Goal: Download file/media

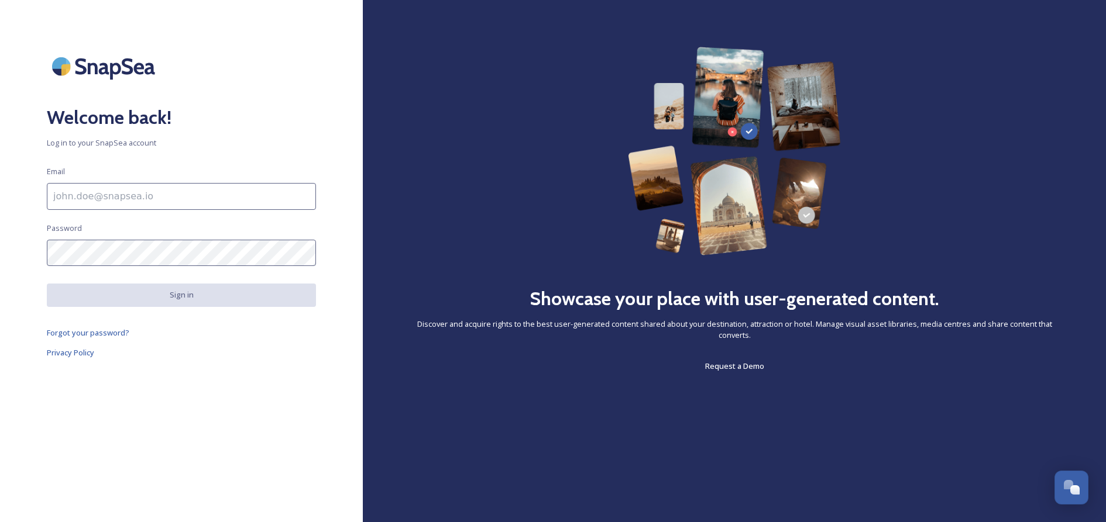
click at [152, 194] on input at bounding box center [181, 196] width 269 height 27
type input "[EMAIL_ADDRESS][DOMAIN_NAME]"
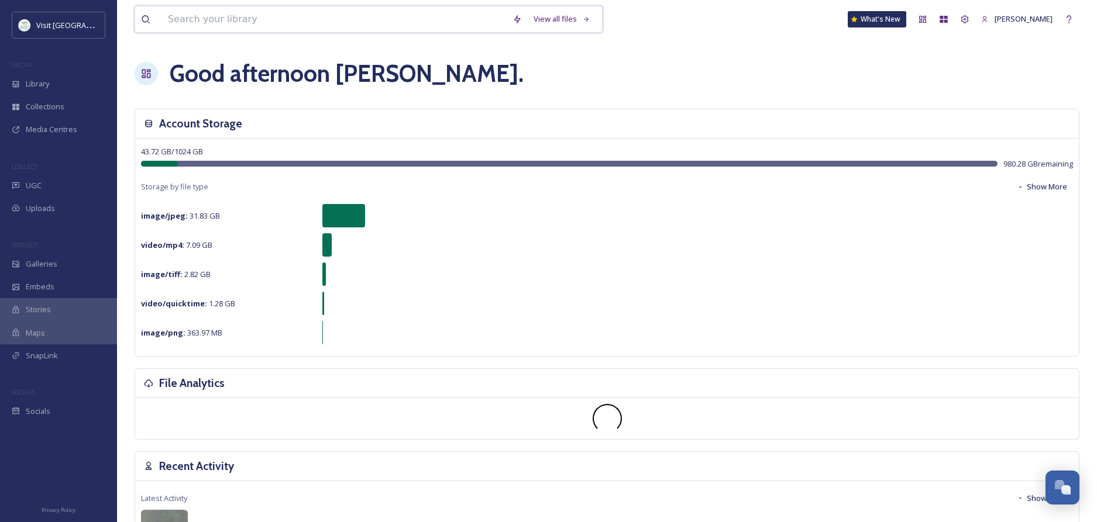
click at [181, 19] on input at bounding box center [334, 19] width 345 height 26
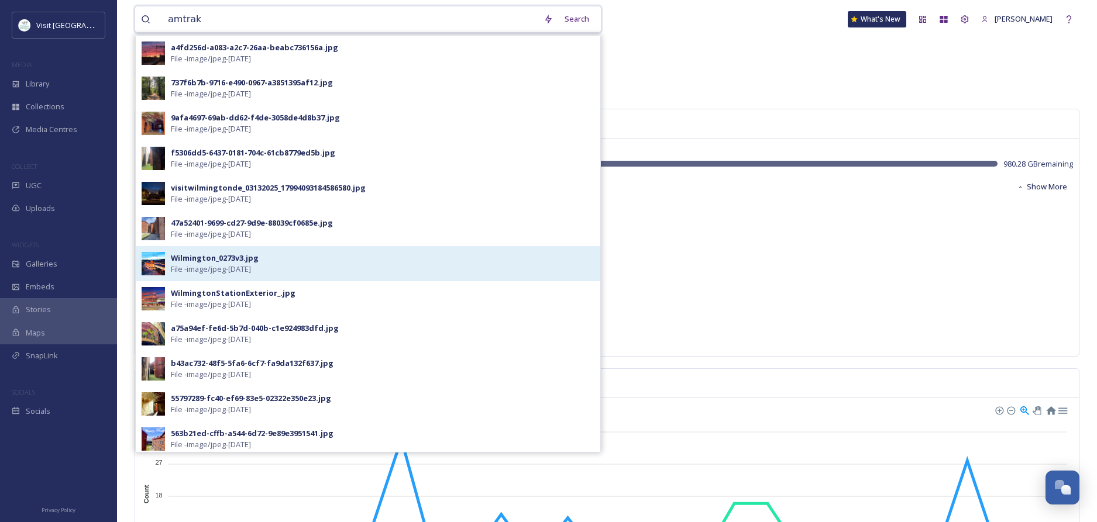
type input "amtrak"
click at [154, 266] on img at bounding box center [153, 263] width 23 height 23
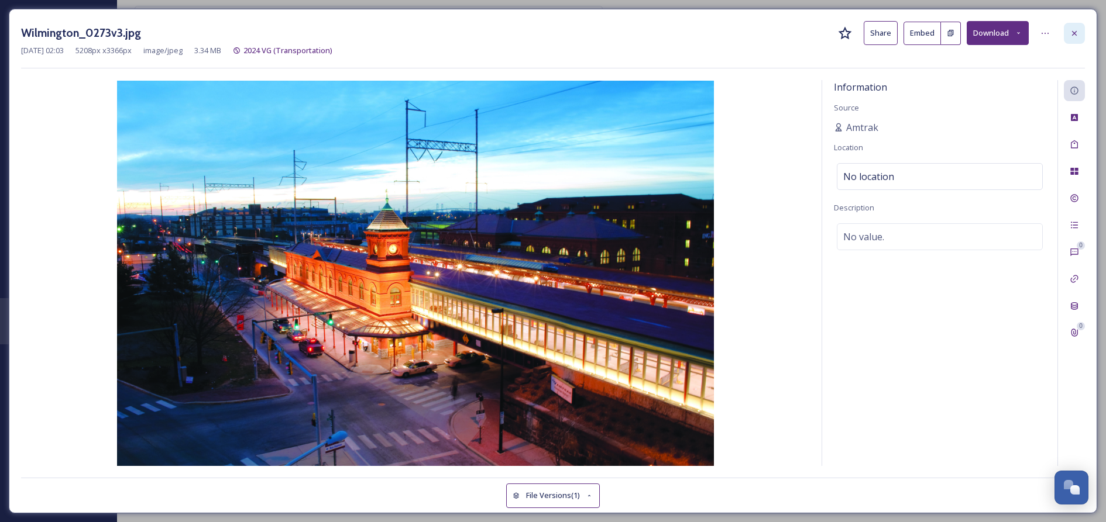
click at [1072, 32] on icon at bounding box center [1074, 33] width 9 height 9
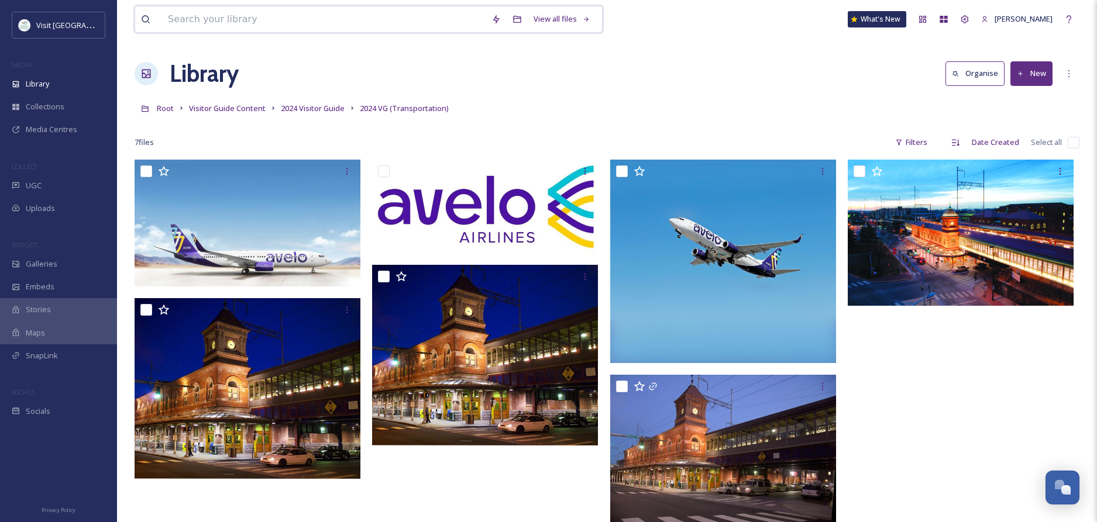
click at [221, 20] on input at bounding box center [324, 19] width 324 height 26
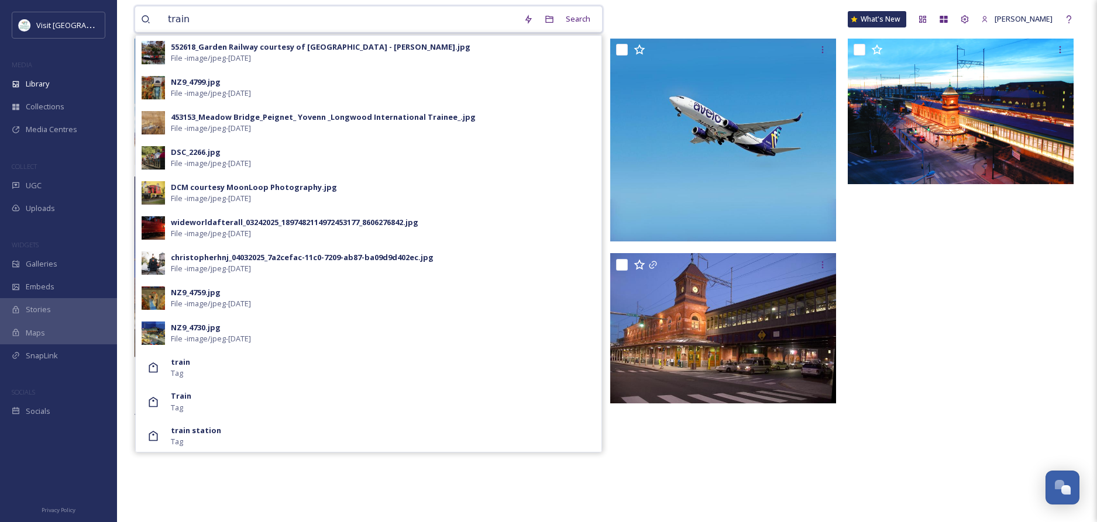
scroll to position [160, 0]
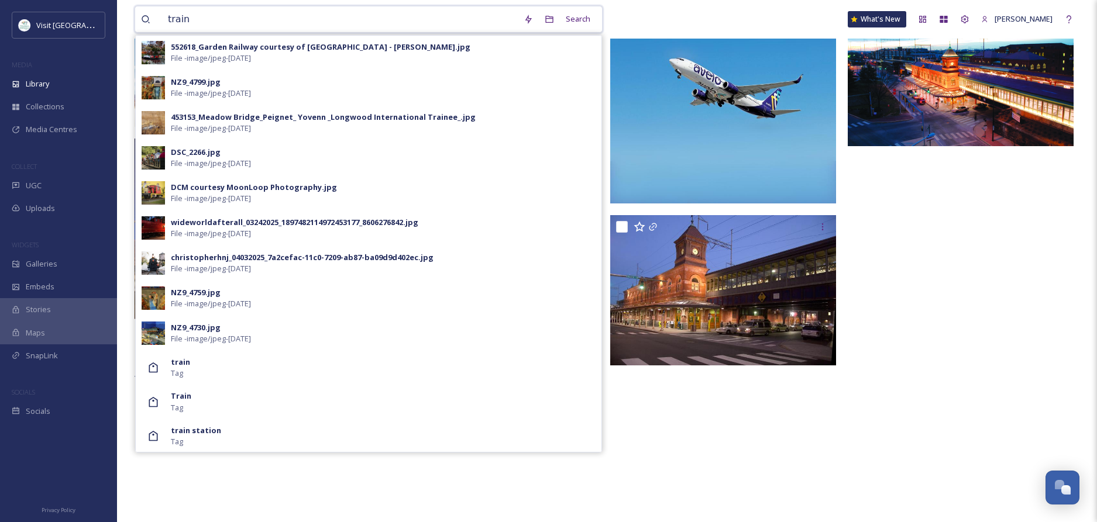
type input "train"
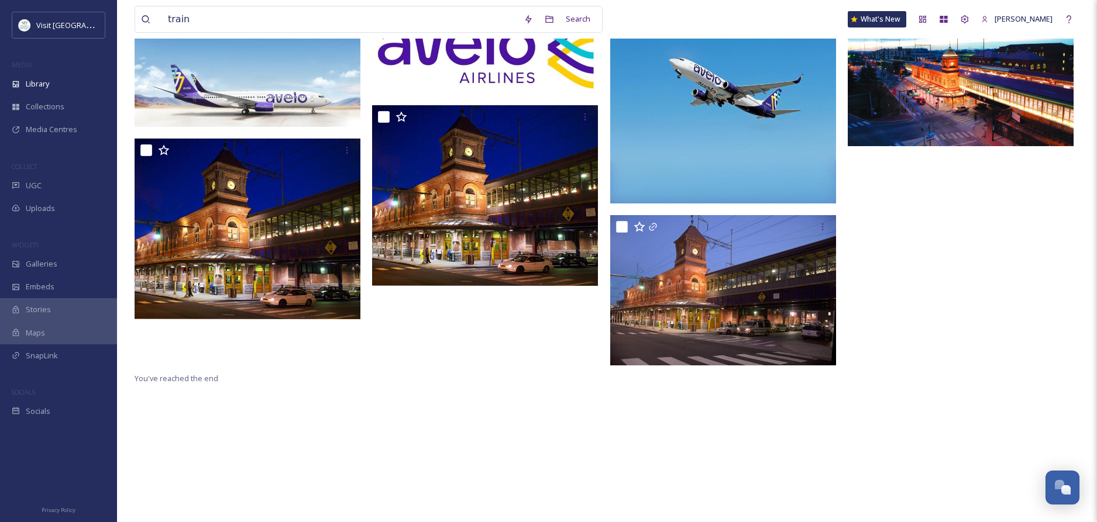
click at [902, 217] on div at bounding box center [964, 186] width 232 height 372
click at [870, 119] on img at bounding box center [961, 73] width 226 height 146
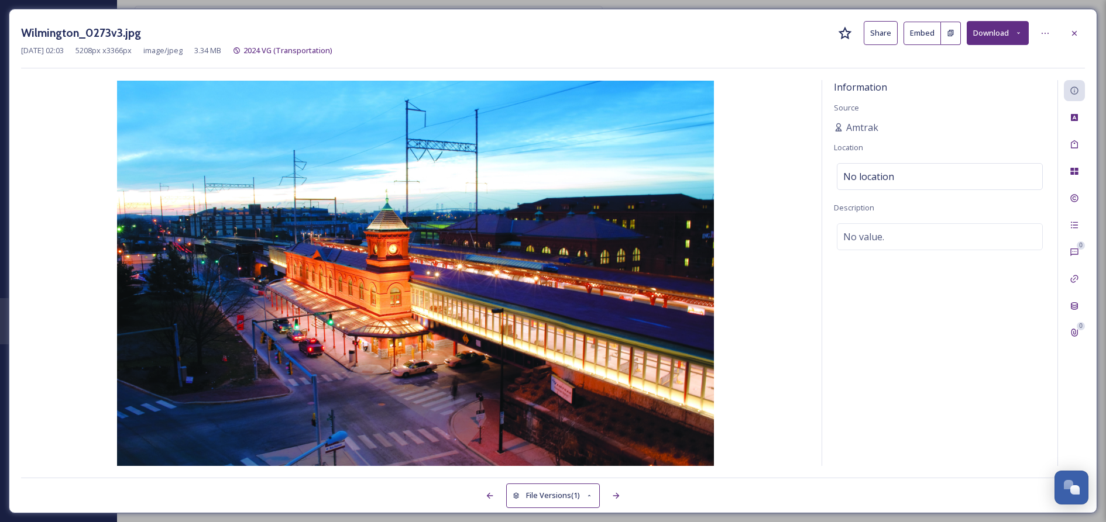
click at [1019, 36] on icon at bounding box center [1019, 33] width 8 height 8
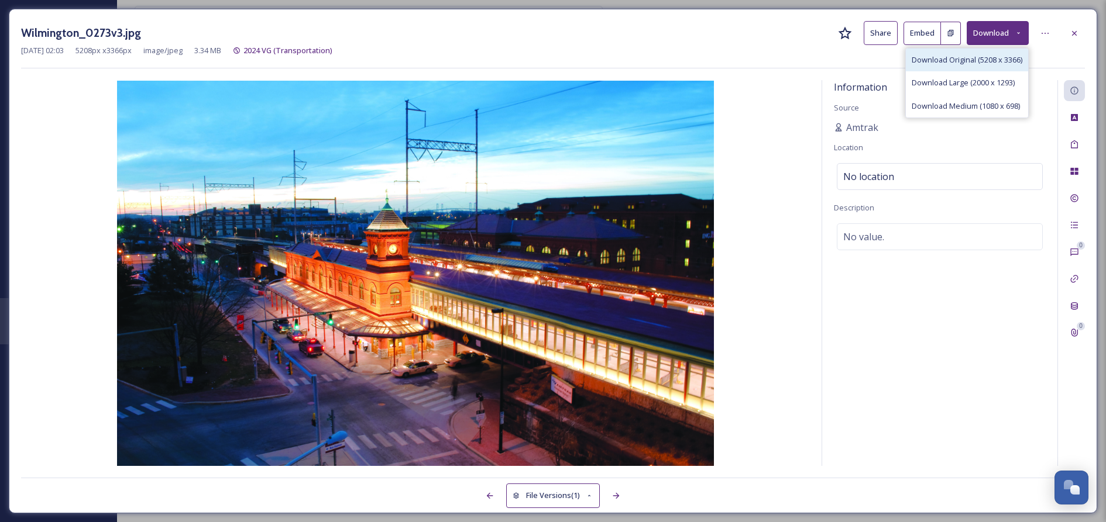
click at [949, 56] on span "Download Original (5208 x 3366)" at bounding box center [967, 59] width 111 height 11
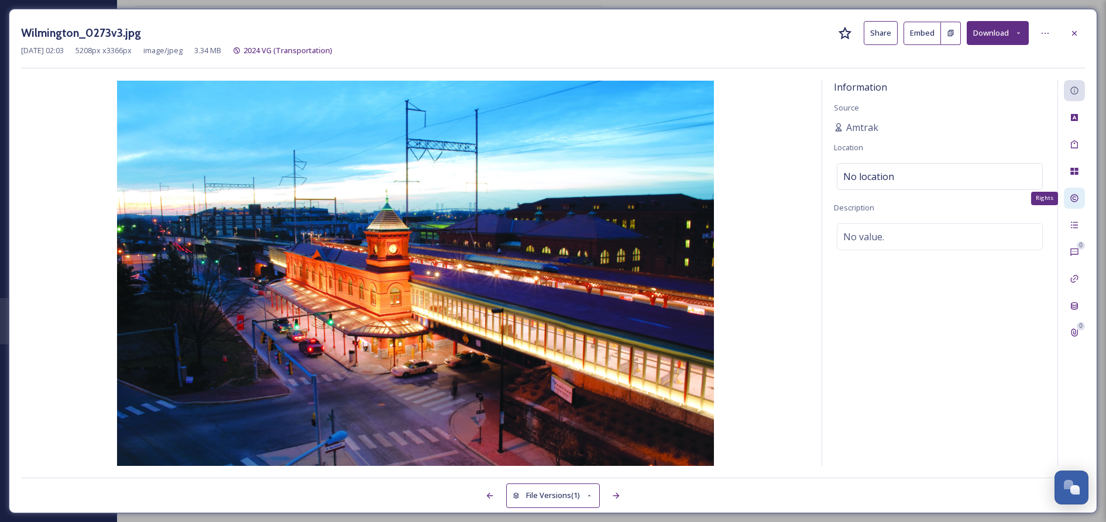
click at [1074, 199] on icon at bounding box center [1074, 199] width 8 height 8
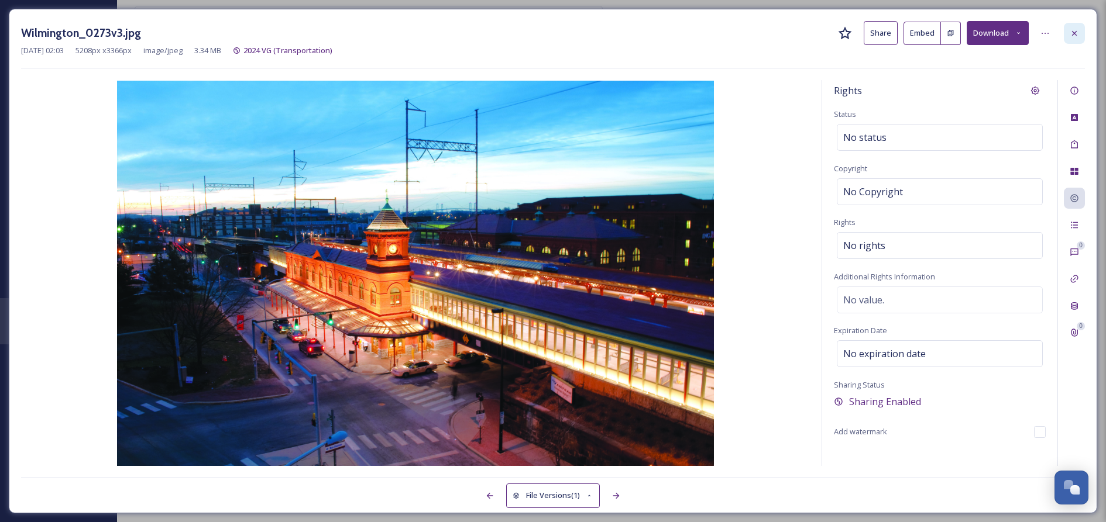
click at [1071, 33] on icon at bounding box center [1074, 33] width 9 height 9
